Goal: Task Accomplishment & Management: Use online tool/utility

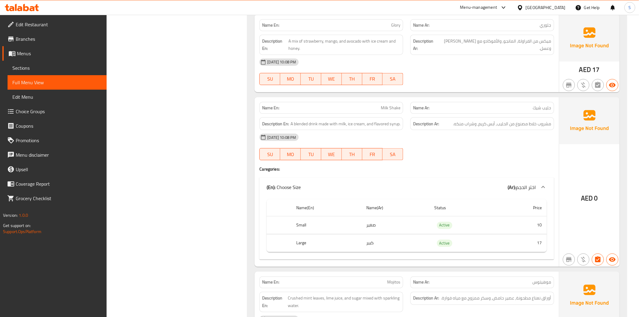
scroll to position [14640, 0]
click at [20, 4] on icon at bounding box center [22, 7] width 34 height 7
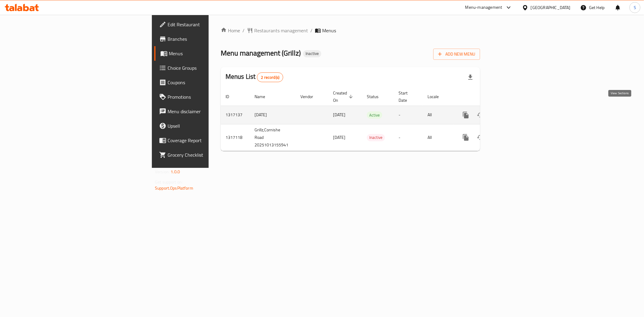
click at [517, 108] on link "enhanced table" at bounding box center [509, 115] width 14 height 14
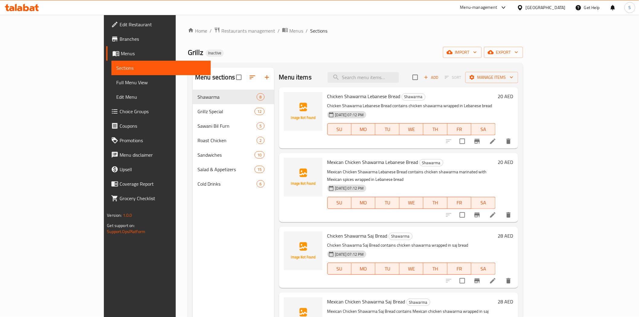
drag, startPoint x: 451, startPoint y: 48, endPoint x: 456, endPoint y: 47, distance: 4.9
click at [451, 48] on div "Grillz Inactive import export" at bounding box center [355, 52] width 335 height 11
click at [513, 76] on span "Manage items" at bounding box center [491, 78] width 43 height 8
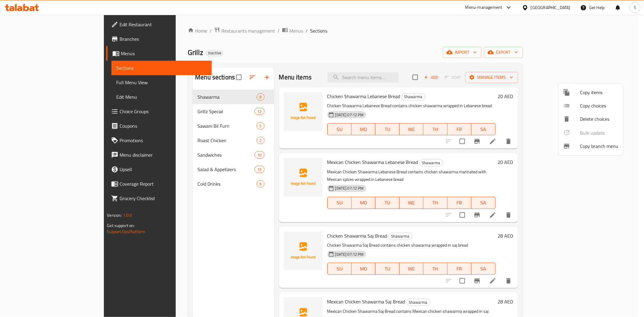
click at [482, 55] on div at bounding box center [322, 158] width 644 height 317
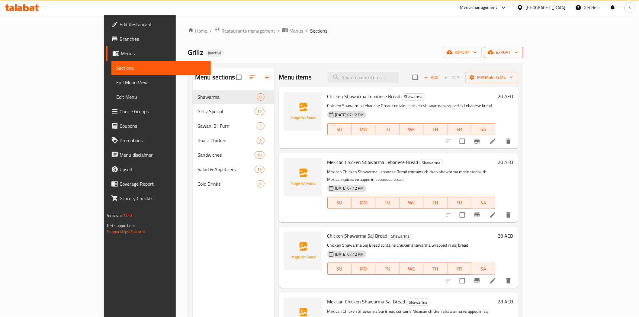
click at [518, 49] on span "export" at bounding box center [503, 53] width 29 height 8
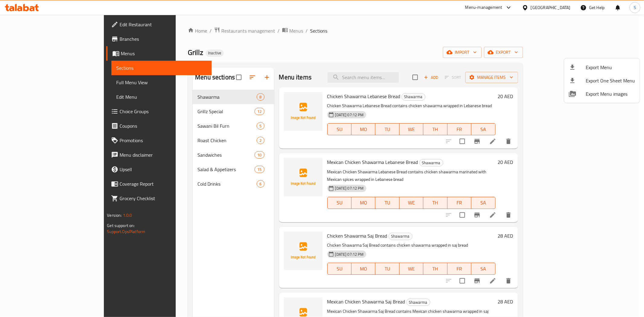
click at [572, 65] on icon at bounding box center [572, 67] width 4 height 5
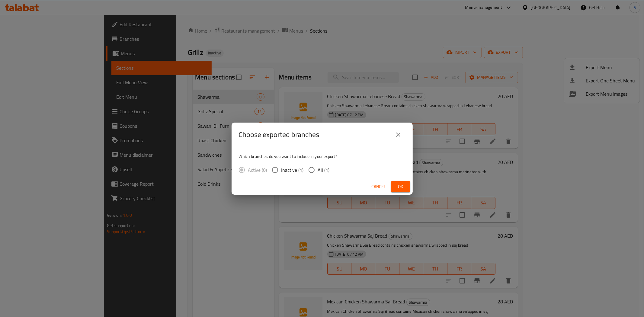
click at [321, 168] on span "All (1)" at bounding box center [324, 169] width 12 height 7
click at [318, 168] on input "All (1)" at bounding box center [311, 170] width 13 height 13
radio input "true"
click at [403, 191] on button "Ok" at bounding box center [400, 186] width 19 height 11
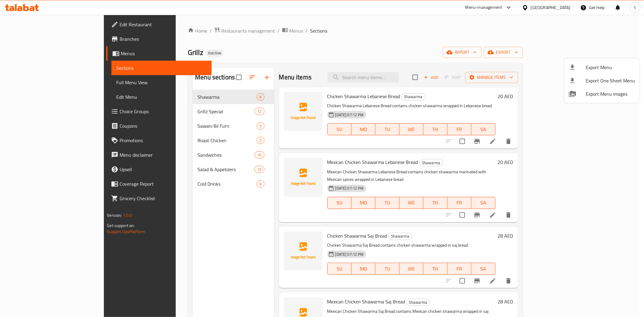
click at [45, 81] on div at bounding box center [322, 158] width 644 height 317
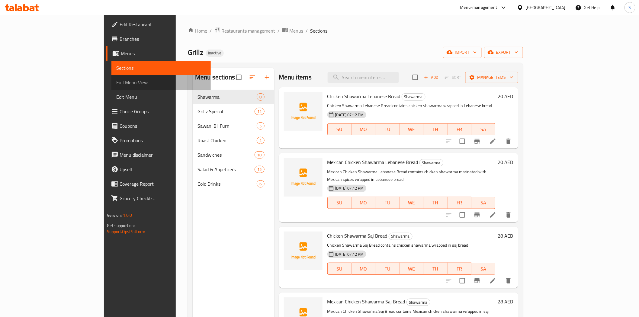
click at [116, 81] on span "Full Menu View" at bounding box center [160, 82] width 89 height 7
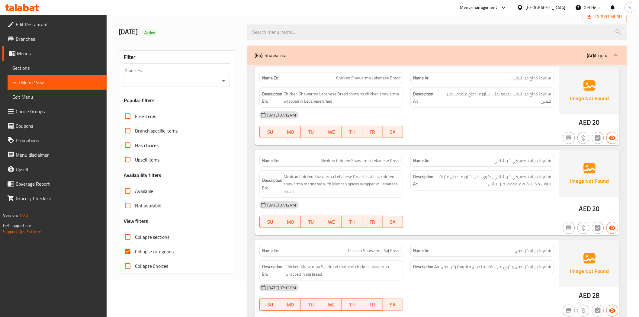
scroll to position [101, 0]
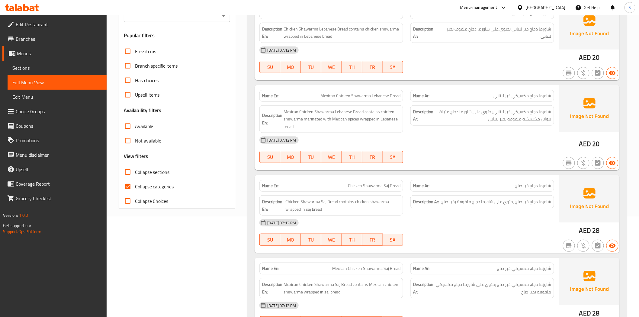
click at [133, 188] on input "Collapse categories" at bounding box center [127, 186] width 14 height 14
checkbox input "false"
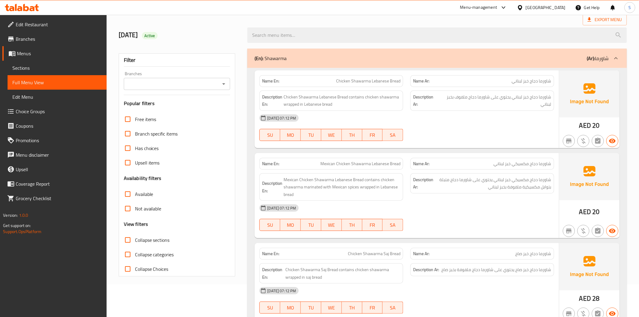
scroll to position [0, 0]
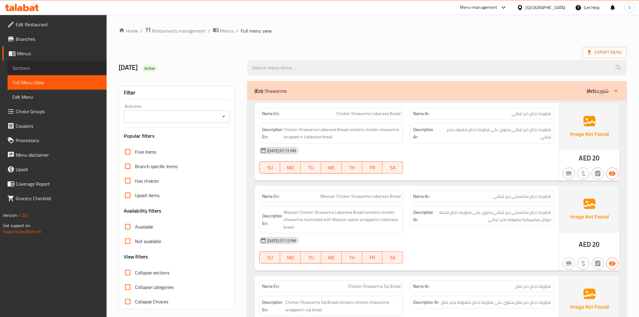
click at [34, 74] on link "Sections" at bounding box center [57, 68] width 99 height 14
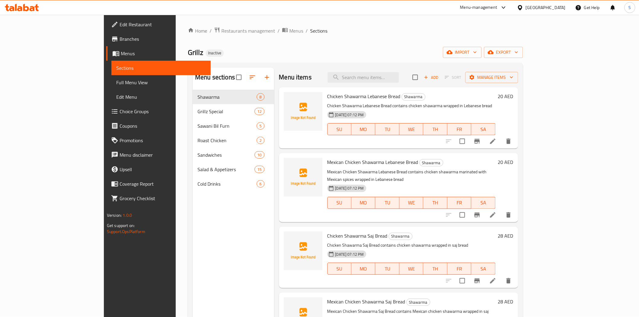
click at [116, 71] on span "Sections" at bounding box center [160, 67] width 89 height 7
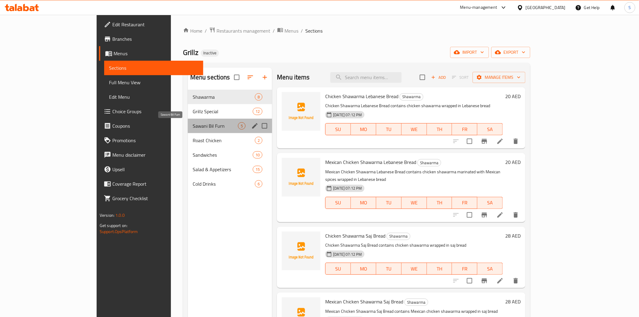
click at [193, 128] on span "Sawani Bil Furn" at bounding box center [215, 125] width 45 height 7
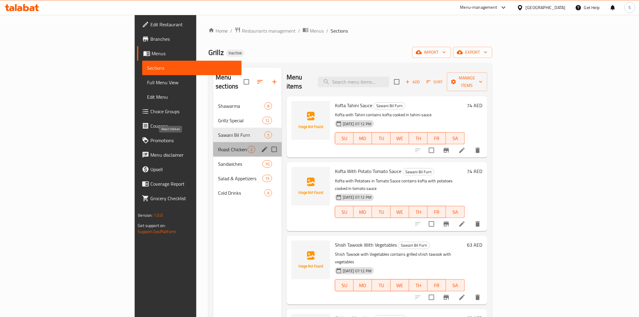
click at [218, 146] on span "Roast Chicken" at bounding box center [233, 149] width 30 height 7
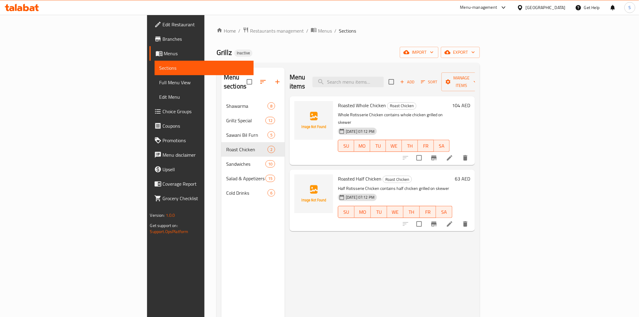
click at [316, 58] on div "Home / Restaurants management / Menus / Sections Grillz Inactive import export …" at bounding box center [347, 208] width 263 height 363
click at [163, 24] on span "Edit Restaurant" at bounding box center [206, 24] width 86 height 7
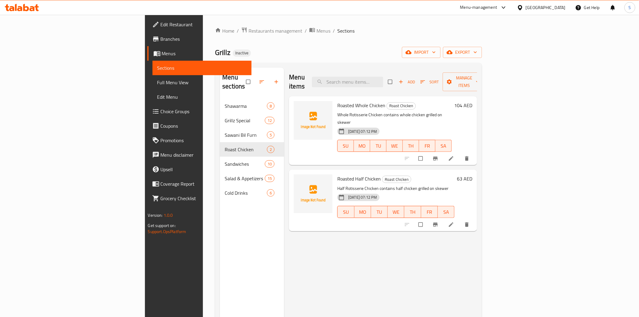
click at [161, 41] on span "Branches" at bounding box center [204, 38] width 86 height 7
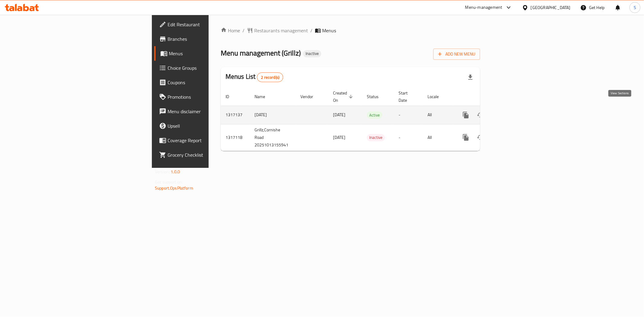
click at [513, 111] on icon "enhanced table" at bounding box center [509, 114] width 7 height 7
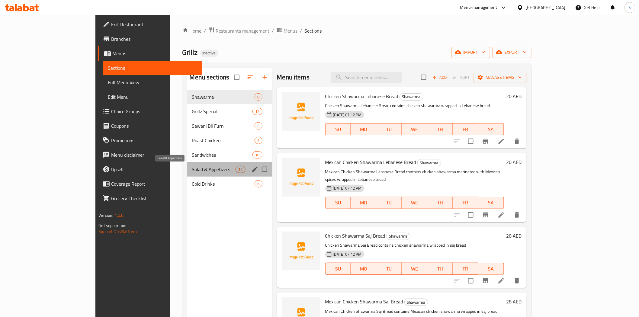
click at [192, 170] on span "Salad & Appetizers" at bounding box center [214, 169] width 44 height 7
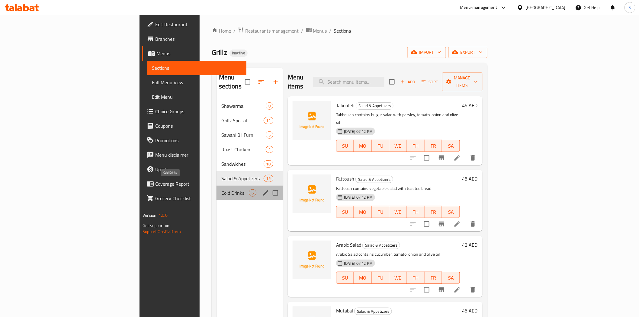
click at [221, 189] on span "Cold Drinks" at bounding box center [234, 192] width 27 height 7
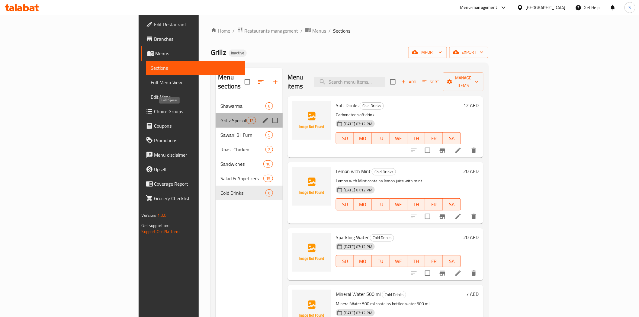
click at [220, 117] on span "Grillz Special" at bounding box center [233, 120] width 26 height 7
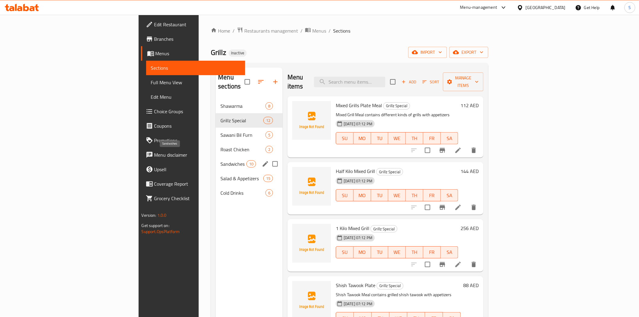
click at [220, 160] on span "Sandwiches" at bounding box center [233, 163] width 26 height 7
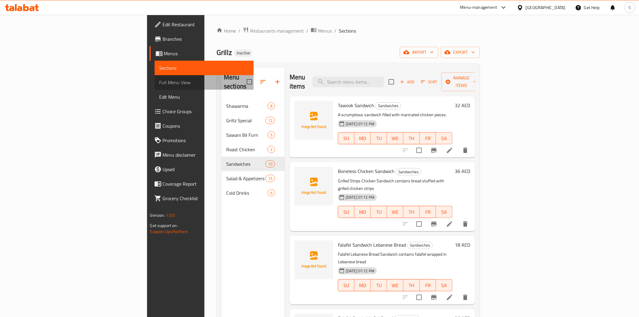
click at [159, 83] on span "Full Menu View" at bounding box center [203, 82] width 89 height 7
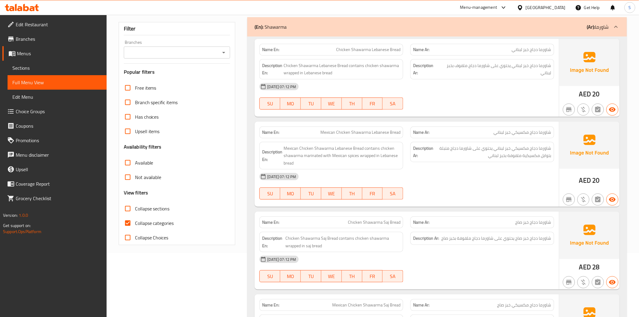
scroll to position [67, 0]
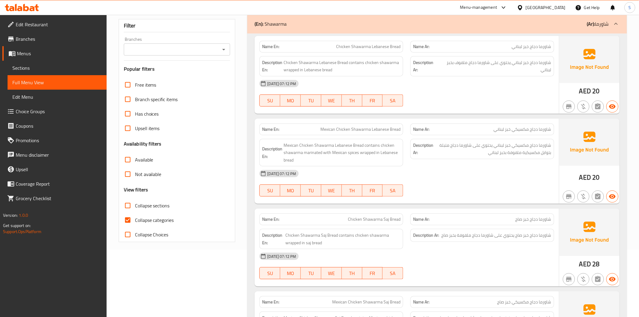
click at [123, 222] on input "Collapse categories" at bounding box center [127, 220] width 14 height 14
checkbox input "false"
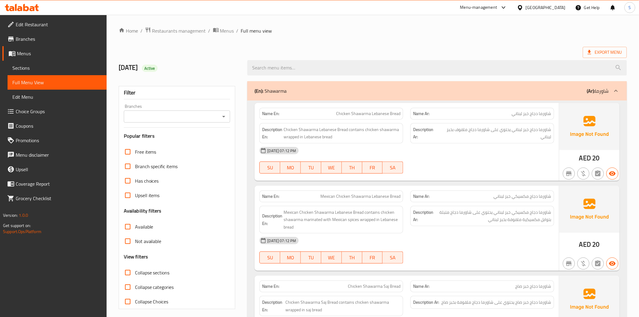
drag, startPoint x: 305, startPoint y: 37, endPoint x: 308, endPoint y: 37, distance: 3.3
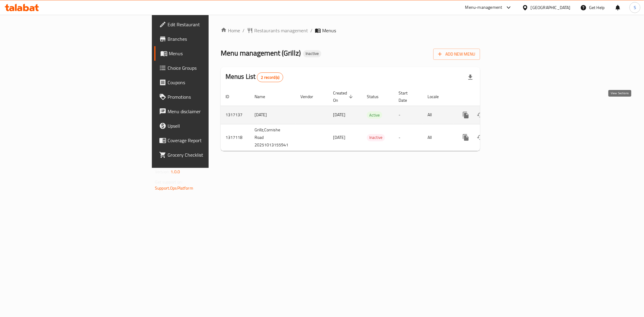
click at [517, 108] on link "enhanced table" at bounding box center [509, 115] width 14 height 14
